Goal: Task Accomplishment & Management: Manage account settings

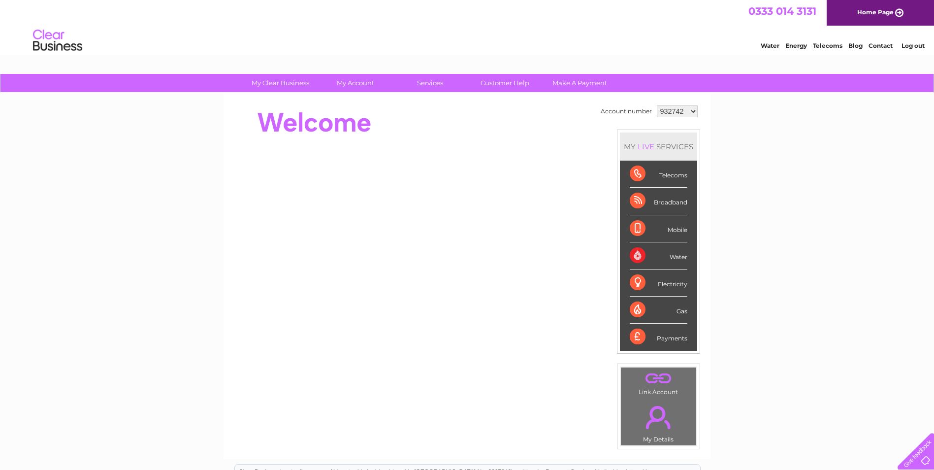
click at [694, 111] on select "932742 1053170" at bounding box center [677, 111] width 41 height 12
select select "1053170"
click at [657, 105] on select "932742 1053170" at bounding box center [677, 111] width 41 height 12
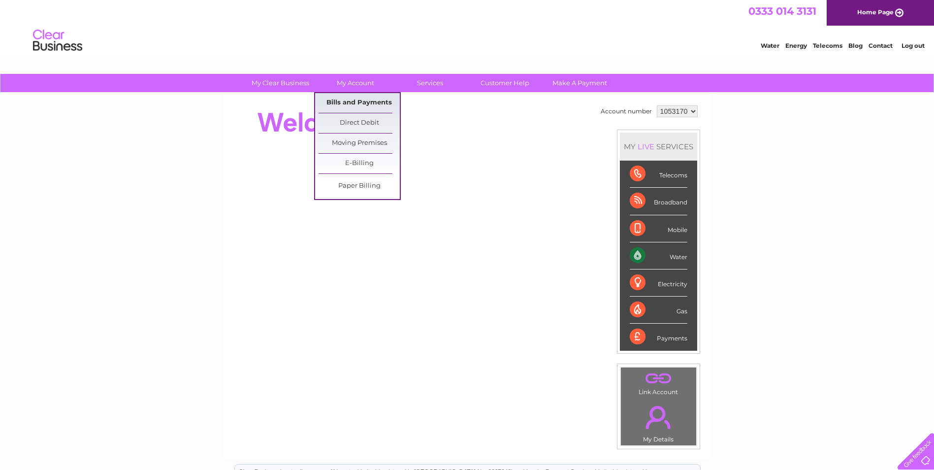
click at [348, 103] on link "Bills and Payments" at bounding box center [358, 103] width 81 height 20
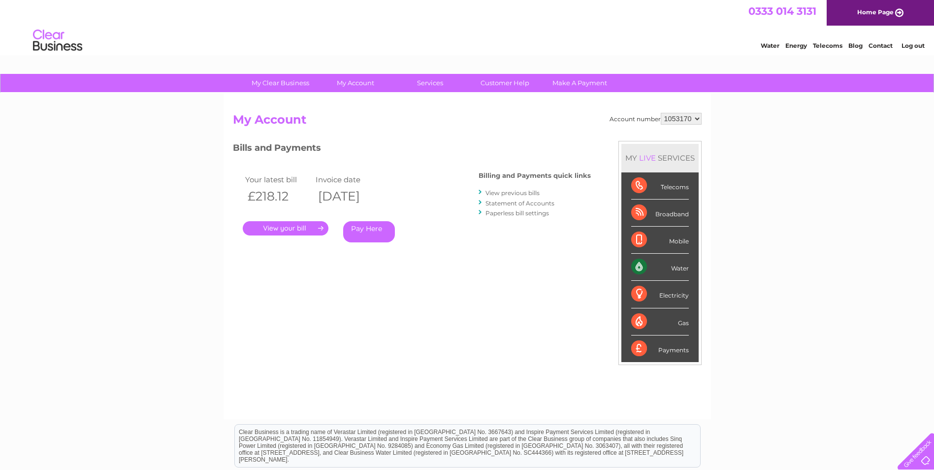
click at [286, 228] on link "." at bounding box center [286, 228] width 86 height 14
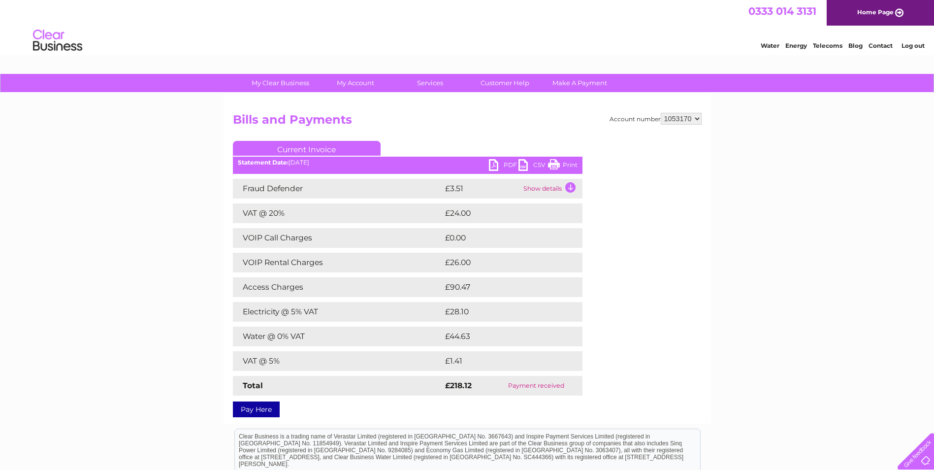
click at [493, 165] on link "PDF" at bounding box center [504, 166] width 30 height 14
click at [698, 118] on select "932742 1053170" at bounding box center [681, 119] width 41 height 12
select select "932742"
click at [661, 113] on select "932742 1053170" at bounding box center [681, 119] width 41 height 12
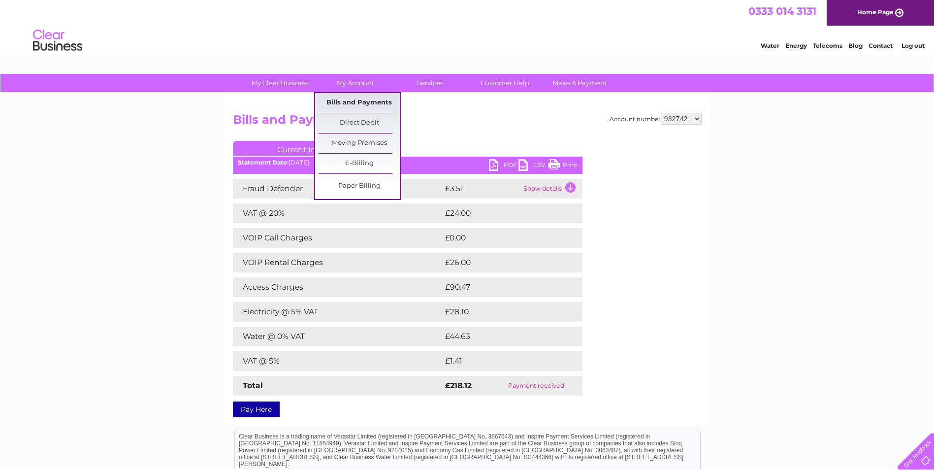
click at [339, 99] on link "Bills and Payments" at bounding box center [358, 103] width 81 height 20
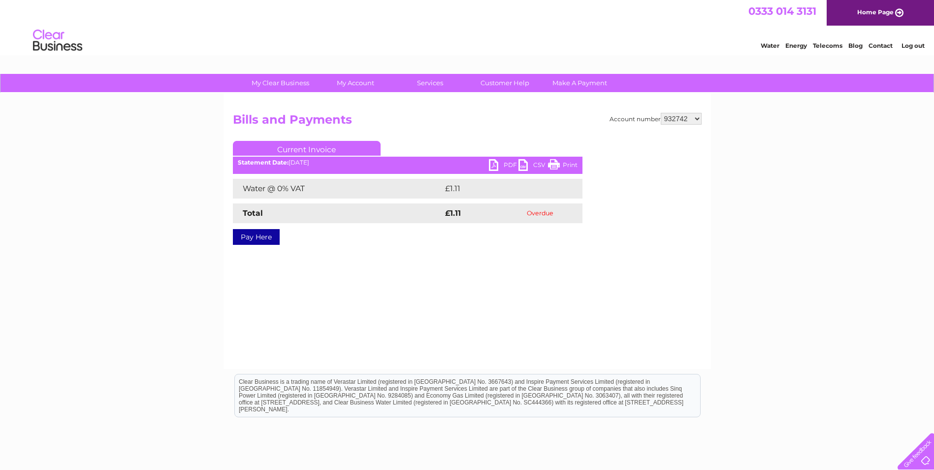
click at [919, 43] on link "Log out" at bounding box center [912, 45] width 23 height 7
